Goal: Browse casually

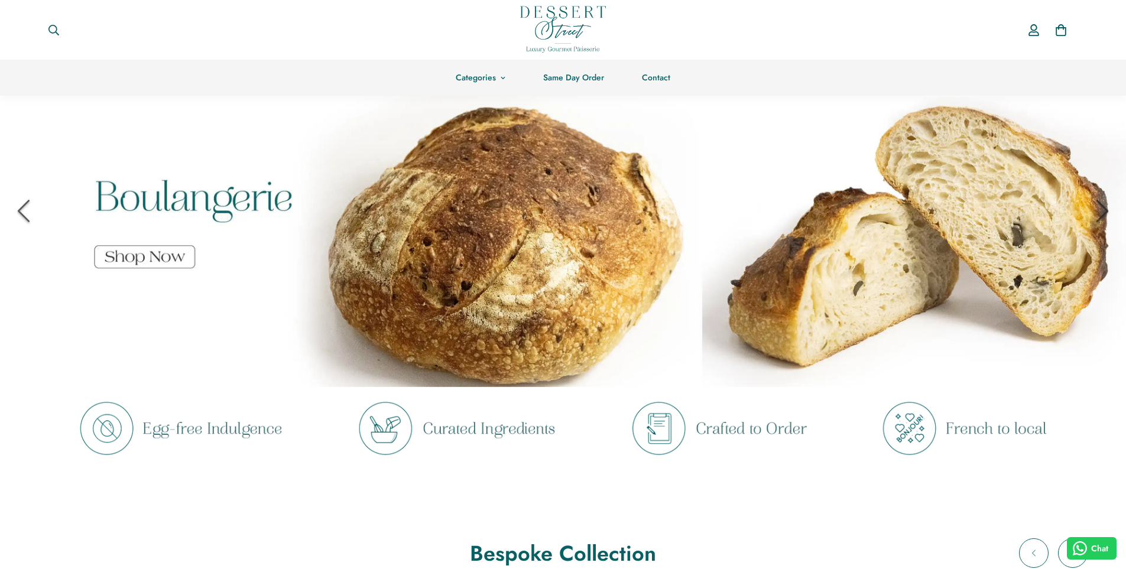
scroll to position [118, 0]
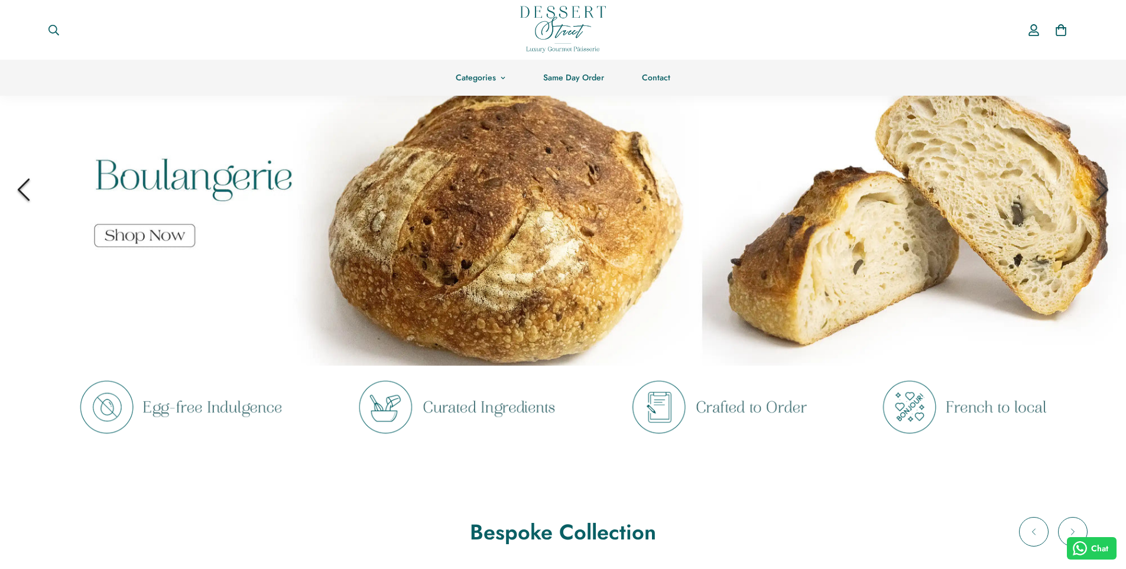
click at [12, 189] on icon "Previous" at bounding box center [23, 189] width 41 height 41
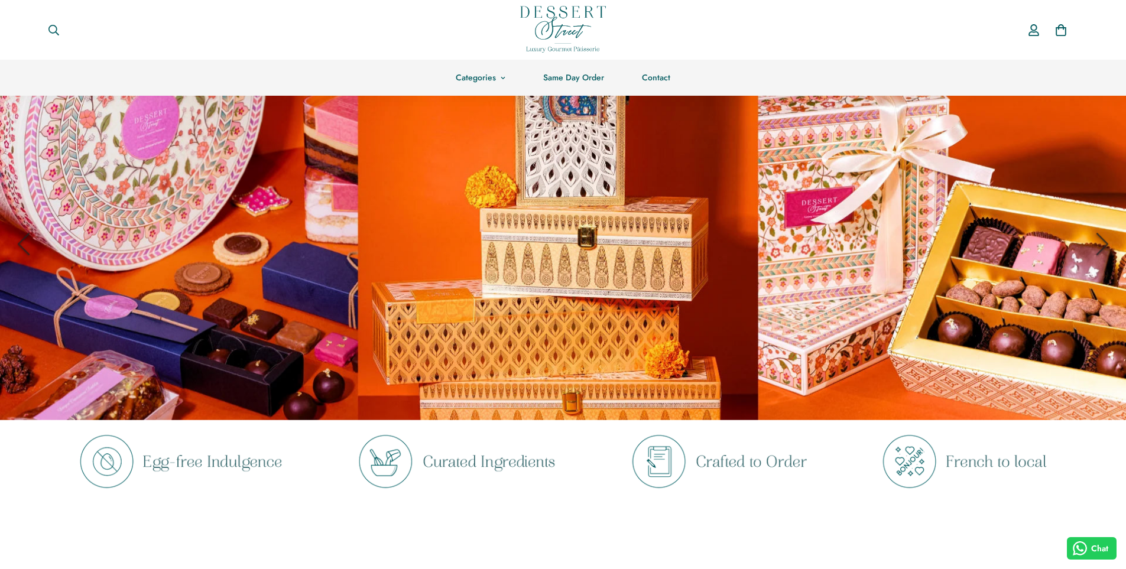
scroll to position [59, 0]
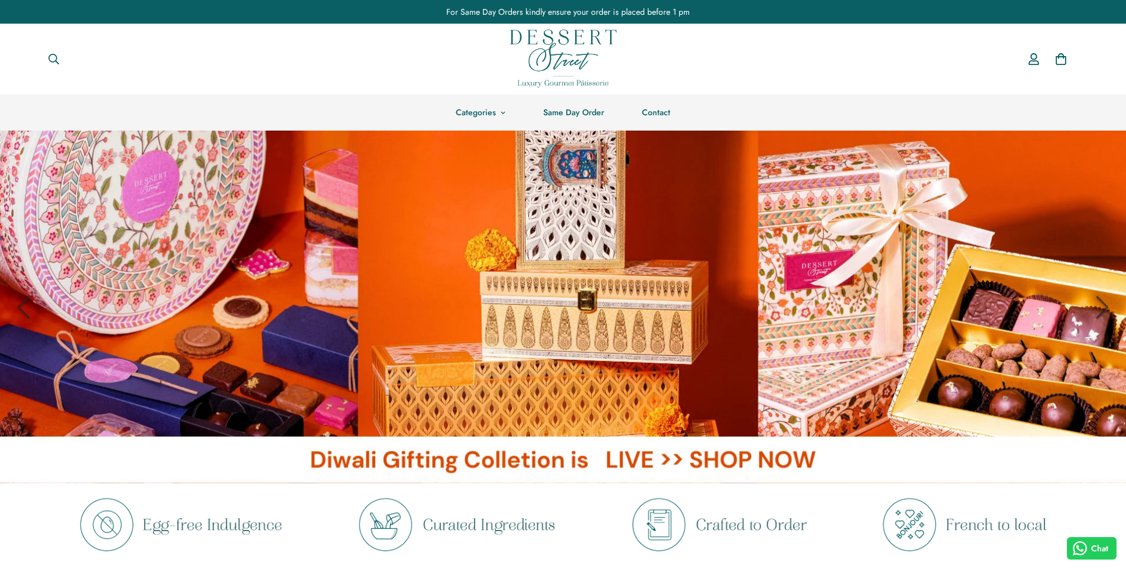
scroll to position [59, 0]
